Goal: Transaction & Acquisition: Purchase product/service

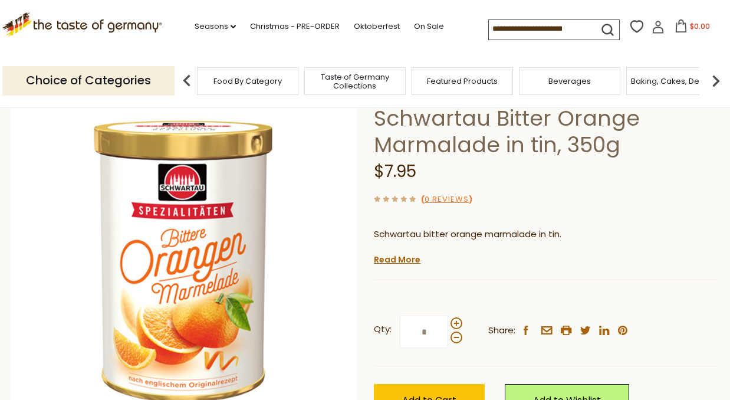
scroll to position [142, 0]
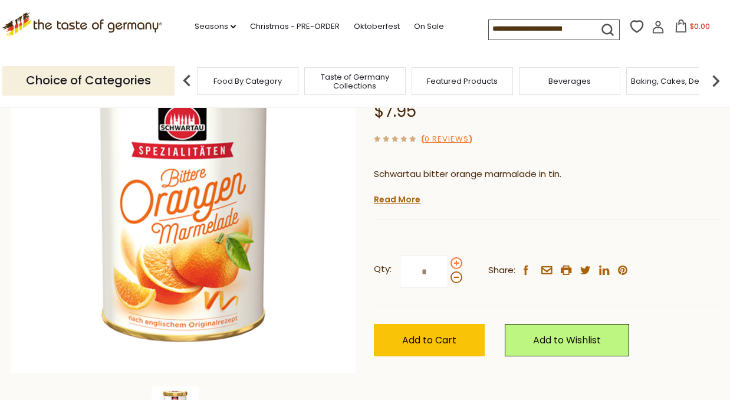
click at [457, 261] on span at bounding box center [456, 263] width 12 height 12
click at [448, 261] on input "*" at bounding box center [424, 271] width 48 height 32
click at [457, 261] on span at bounding box center [456, 263] width 12 height 12
click at [448, 261] on input "*" at bounding box center [424, 271] width 48 height 32
click at [457, 261] on span at bounding box center [456, 263] width 12 height 12
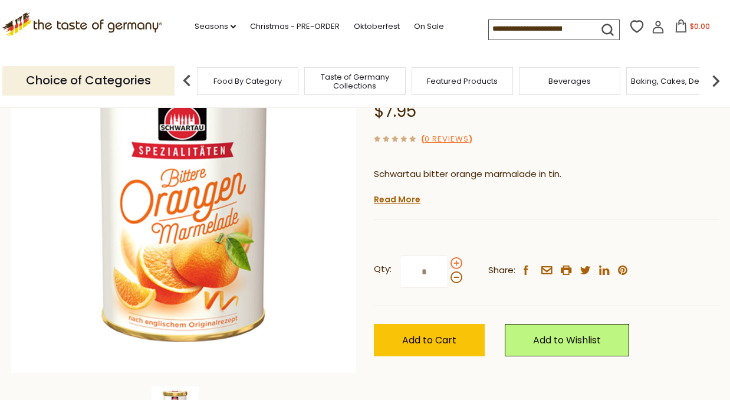
click at [448, 261] on input "*" at bounding box center [424, 271] width 48 height 32
click at [455, 278] on span at bounding box center [456, 277] width 12 height 12
click at [448, 278] on input "*" at bounding box center [424, 271] width 48 height 32
click at [455, 278] on span at bounding box center [456, 277] width 12 height 12
click at [448, 278] on input "*" at bounding box center [424, 271] width 48 height 32
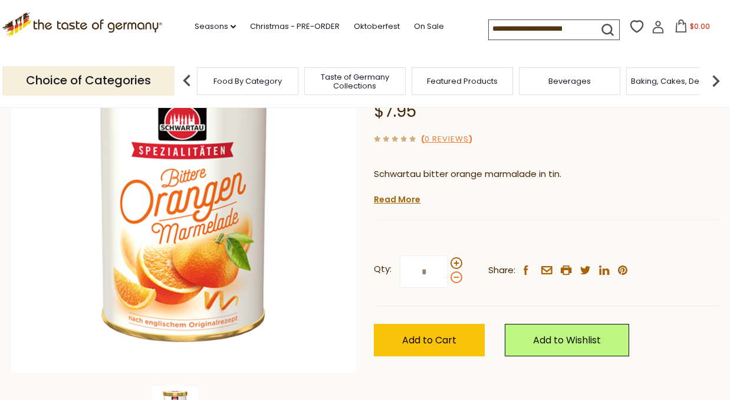
click at [455, 278] on span at bounding box center [456, 277] width 12 height 12
click at [448, 278] on input "*" at bounding box center [424, 271] width 48 height 32
click at [455, 257] on div at bounding box center [456, 270] width 12 height 26
click at [448, 257] on input "*" at bounding box center [424, 271] width 48 height 32
click at [454, 261] on span at bounding box center [456, 263] width 12 height 12
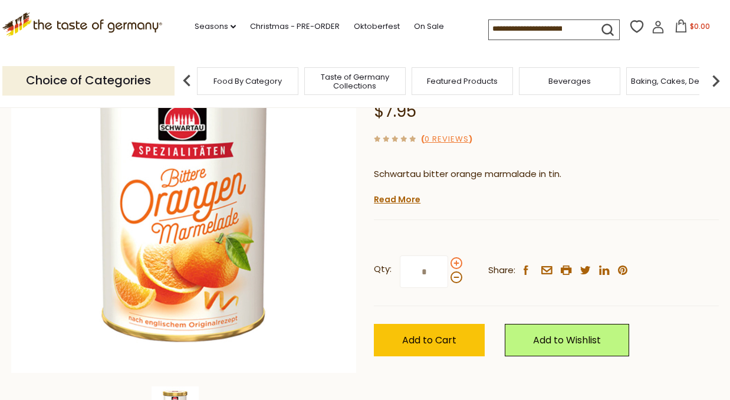
click at [448, 261] on input "*" at bounding box center [424, 271] width 48 height 32
type input "*"
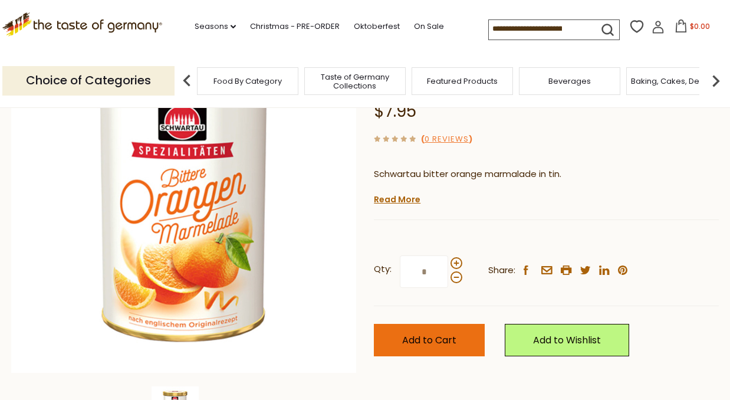
click at [420, 351] on button "Add to Cart" at bounding box center [429, 340] width 111 height 32
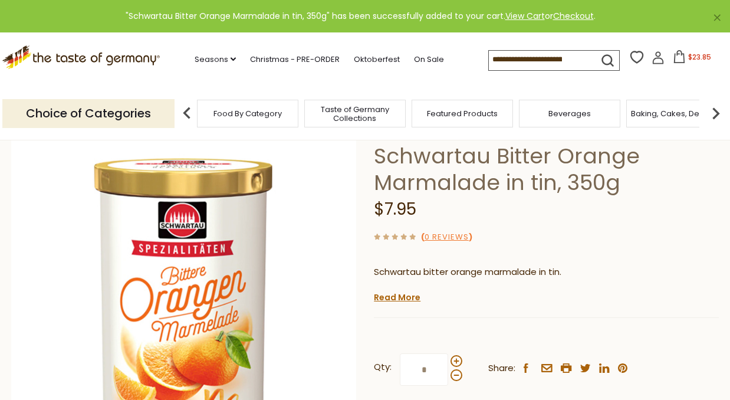
scroll to position [6, 0]
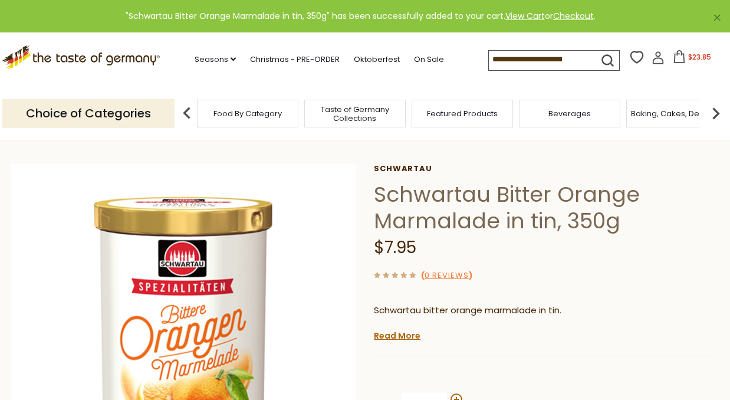
click at [526, 61] on input at bounding box center [539, 59] width 100 height 17
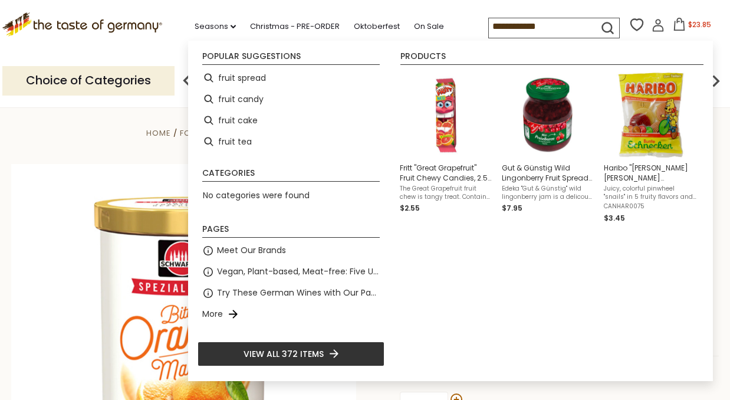
type input "**********"
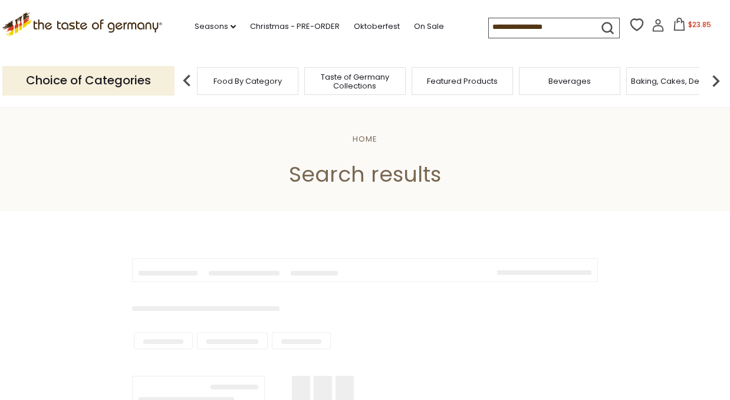
type input "**********"
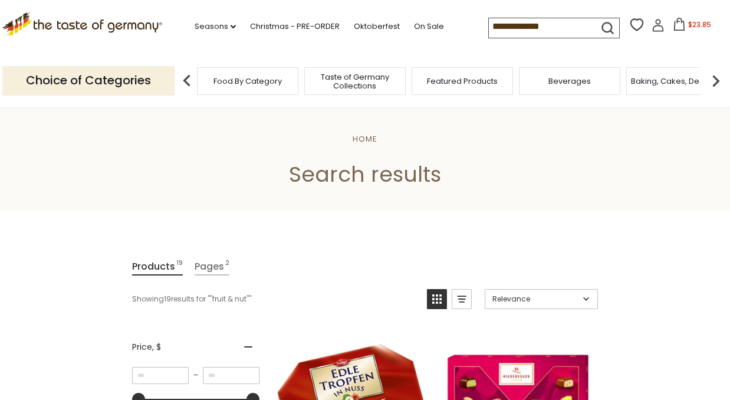
click at [356, 75] on span "Taste of Germany Collections" at bounding box center [355, 82] width 94 height 18
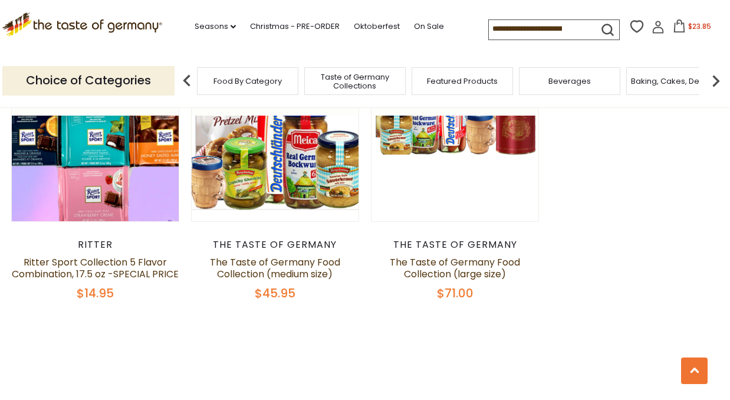
scroll to position [2522, 0]
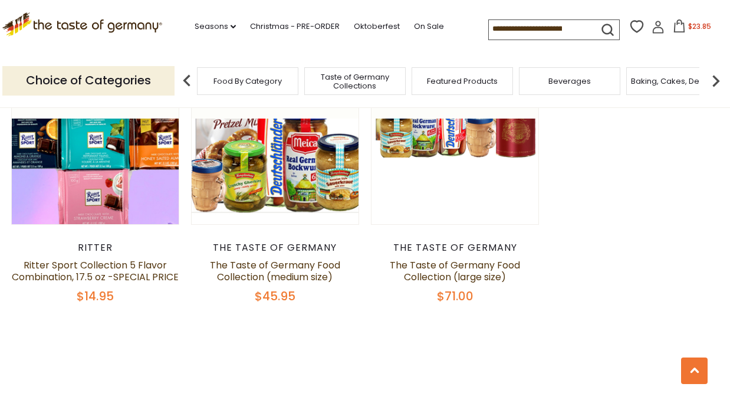
click at [528, 29] on input at bounding box center [539, 28] width 100 height 17
drag, startPoint x: 574, startPoint y: 29, endPoint x: 475, endPoint y: 24, distance: 99.2
click at [475, 24] on div ".st0{fill:#EDD300;} .st1{fill:#D33E21;} .st0{fill:#EDD300;} .st1{fill:#D33E21;}…" at bounding box center [364, 27] width 725 height 54
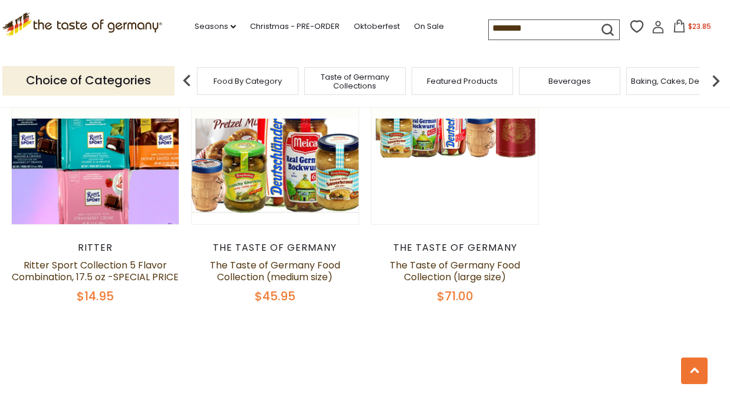
type input "*********"
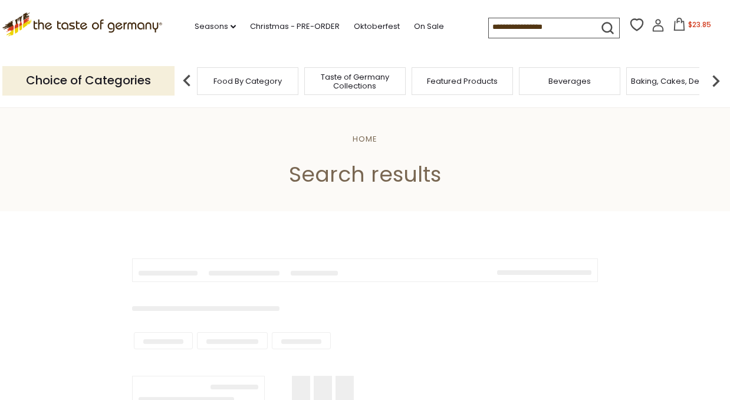
type input "*********"
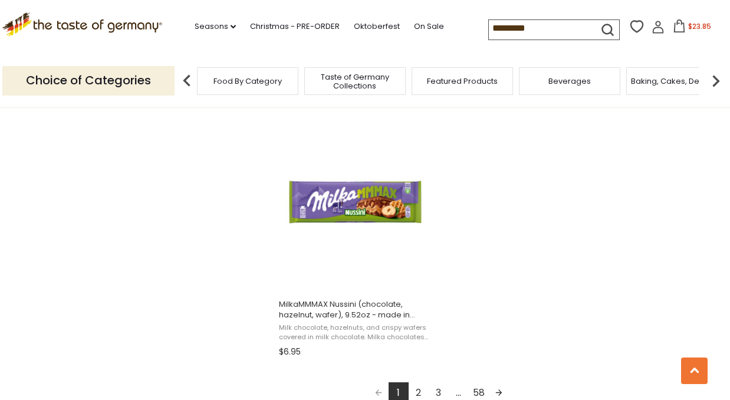
scroll to position [2094, 0]
